Goal: Task Accomplishment & Management: Manage account settings

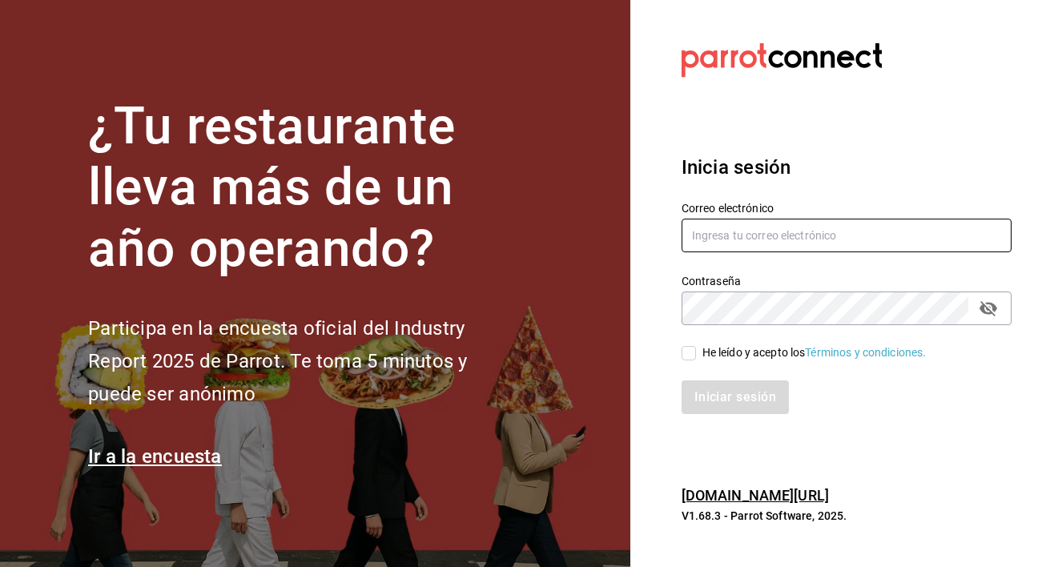
type input "[EMAIL_ADDRESS][DOMAIN_NAME]"
click at [690, 347] on input "He leído y acepto los Términos y condiciones." at bounding box center [688, 353] width 14 height 14
checkbox input "true"
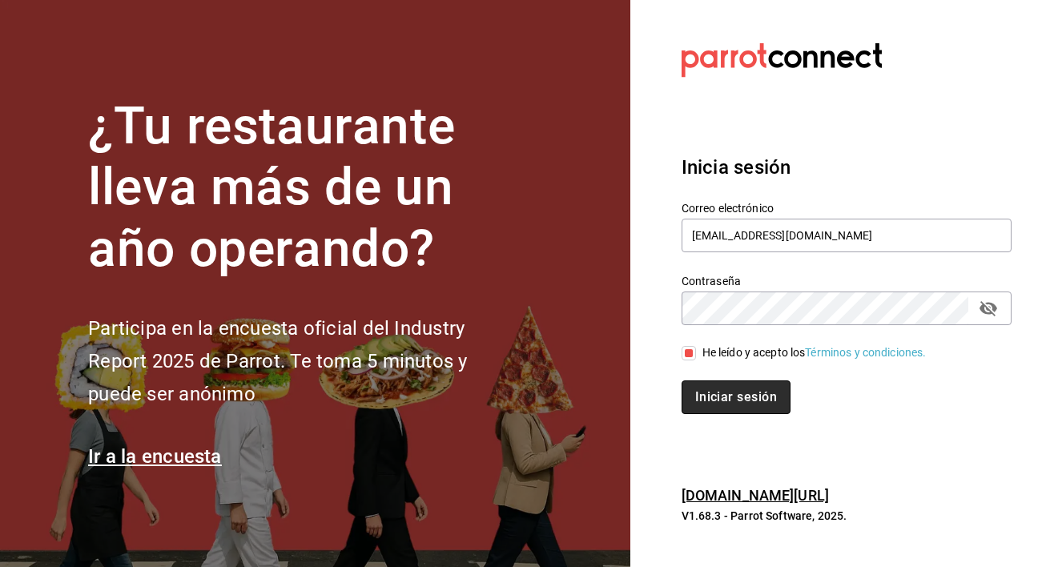
click at [693, 408] on button "Iniciar sesión" at bounding box center [735, 397] width 109 height 34
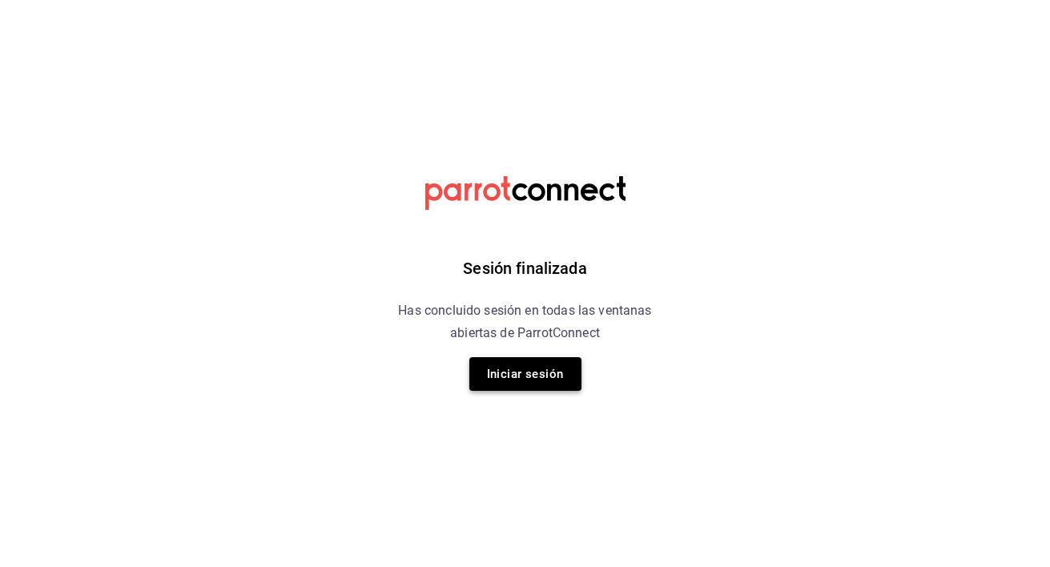
click at [560, 372] on button "Iniciar sesión" at bounding box center [525, 374] width 112 height 34
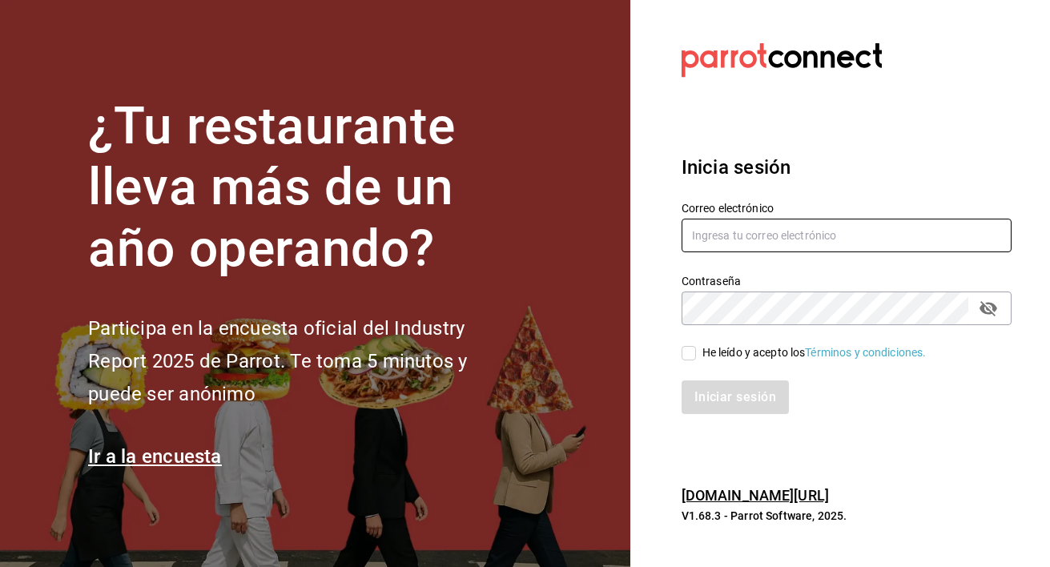
type input "[EMAIL_ADDRESS][DOMAIN_NAME]"
click at [703, 347] on div "He leído y acepto los Términos y condiciones." at bounding box center [814, 352] width 224 height 17
click at [696, 347] on input "He leído y acepto los Términos y condiciones." at bounding box center [688, 353] width 14 height 14
checkbox input "true"
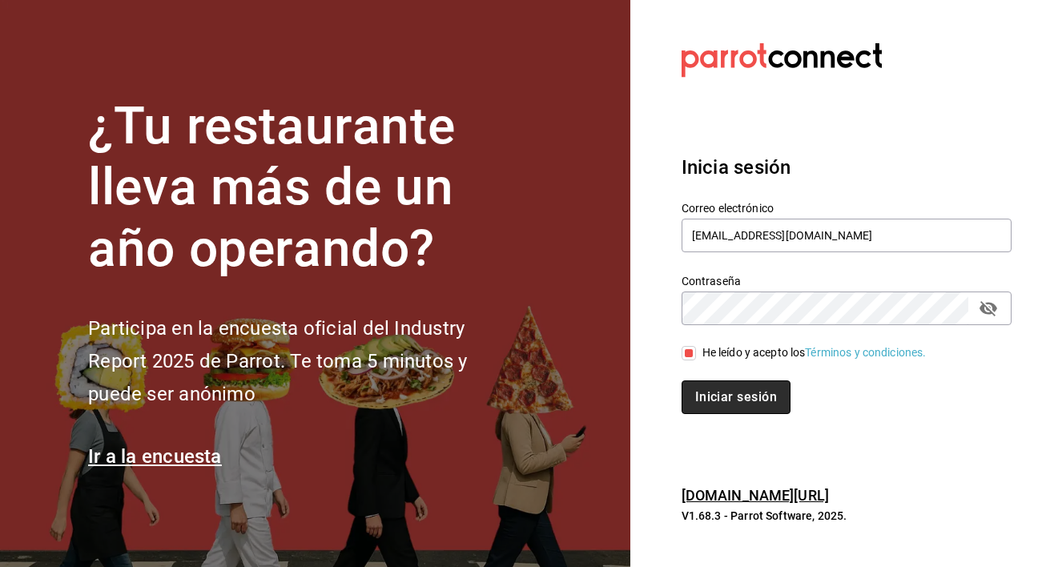
click at [708, 393] on button "Iniciar sesión" at bounding box center [735, 397] width 109 height 34
